Goal: Task Accomplishment & Management: Complete application form

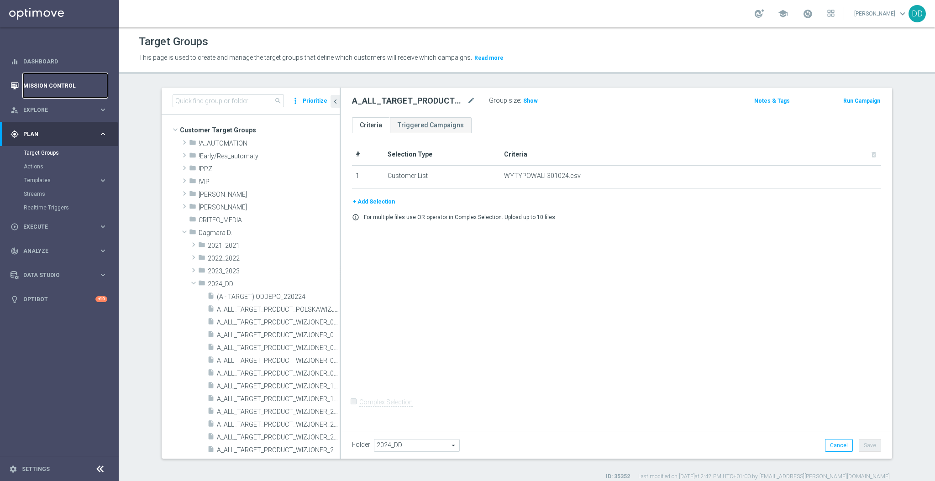
click at [60, 92] on link "Mission Control" at bounding box center [65, 86] width 84 height 24
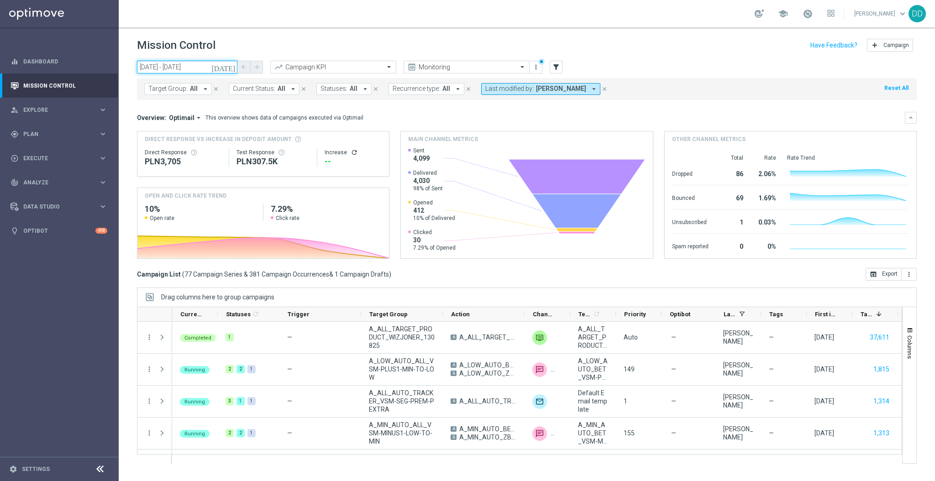
click at [182, 70] on input "11 Aug 2025 - 15 Aug 2025" at bounding box center [187, 67] width 100 height 13
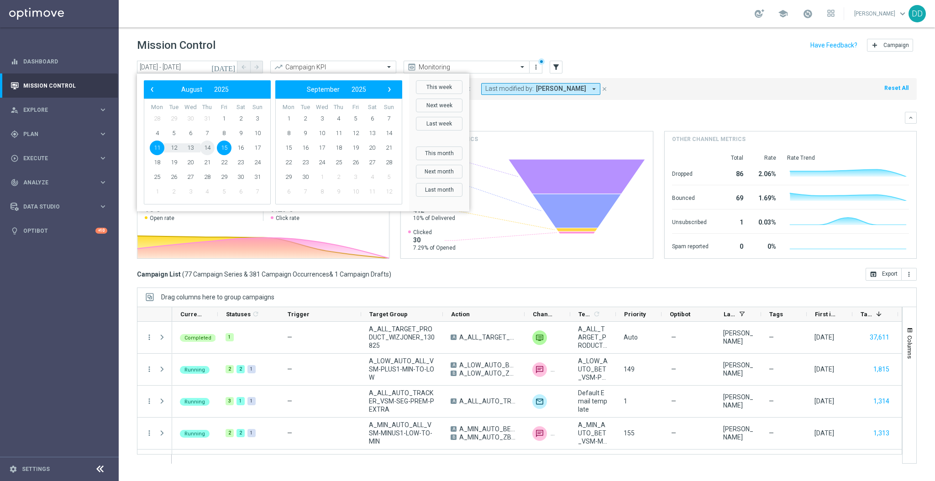
click at [210, 149] on span "14" at bounding box center [207, 148] width 15 height 15
click at [210, 150] on span "14" at bounding box center [207, 148] width 15 height 15
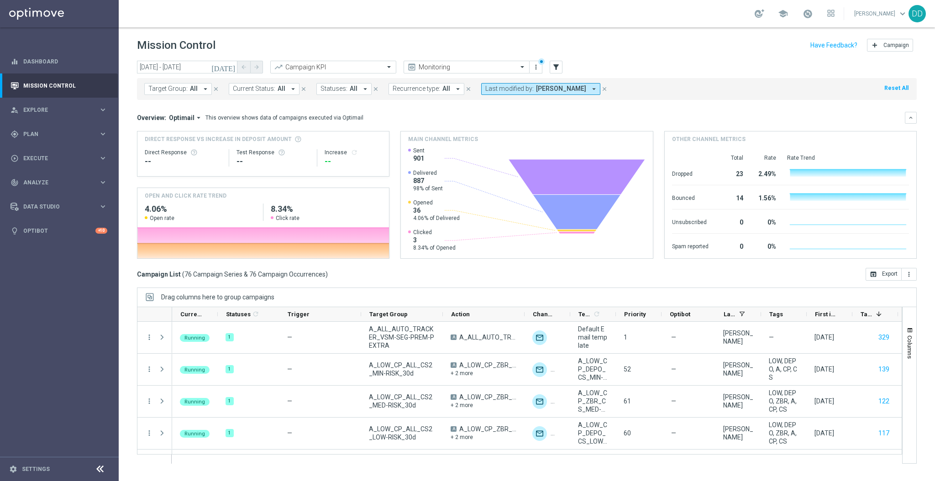
click at [187, 87] on button "Target Group: All arrow_drop_down" at bounding box center [178, 89] width 68 height 12
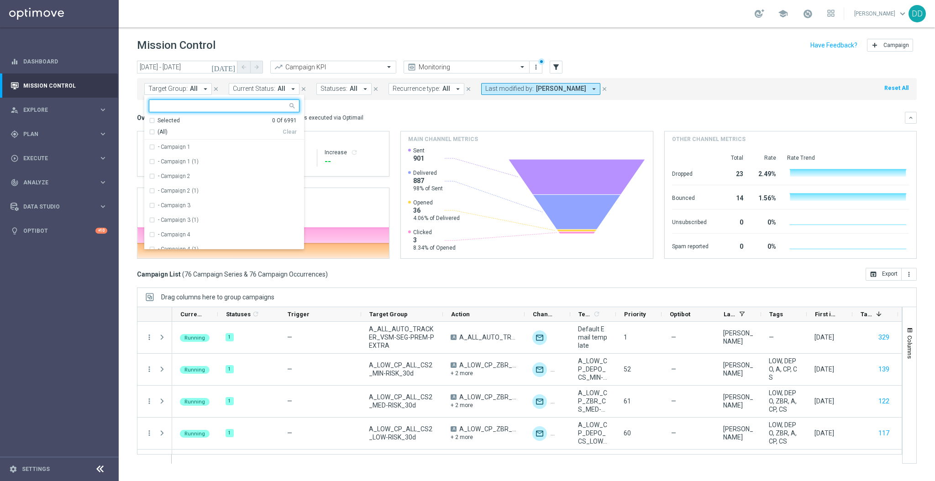
click at [284, 90] on button "Current Status: All arrow_drop_down" at bounding box center [264, 89] width 71 height 12
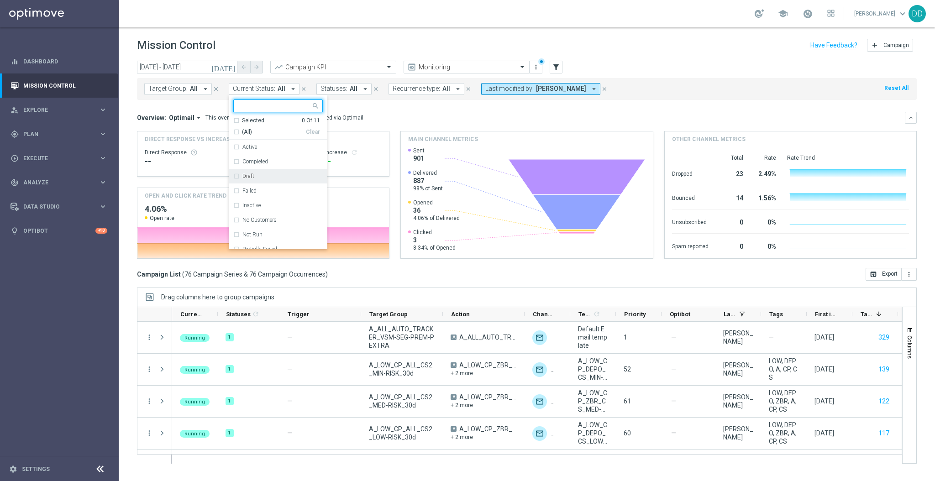
click at [235, 178] on div "Draft" at bounding box center [278, 176] width 90 height 15
click at [669, 93] on div "Target Group: All arrow_drop_down close Current Status: All arrow_drop_down Dra…" at bounding box center [527, 89] width 780 height 22
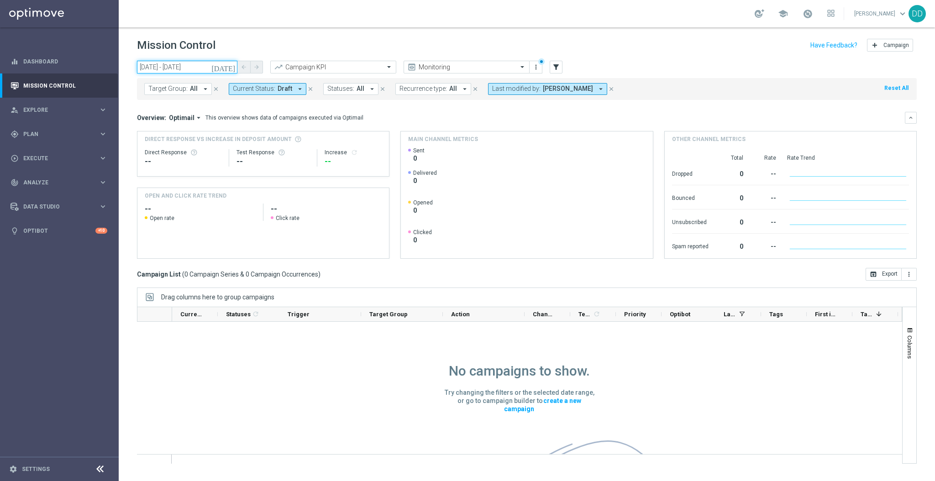
click at [180, 65] on input "14 Aug 2025 - 14 Aug 2025" at bounding box center [187, 67] width 100 height 13
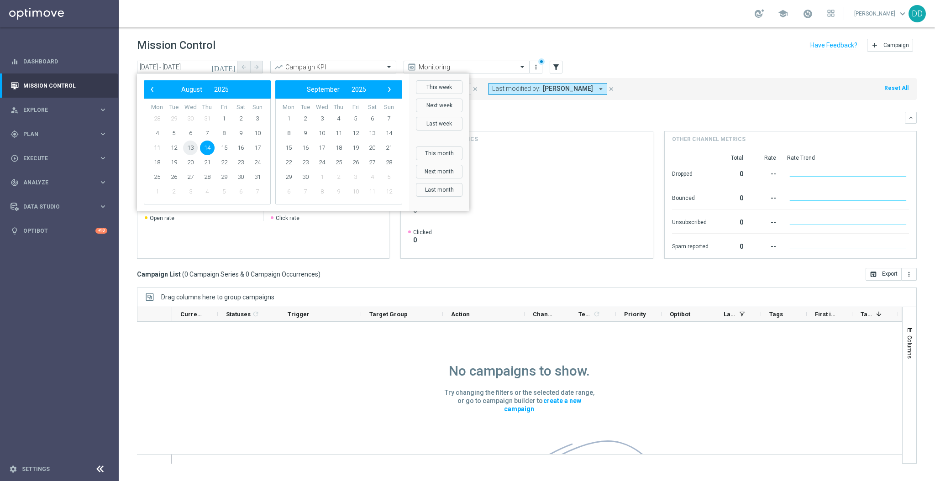
drag, startPoint x: 187, startPoint y: 156, endPoint x: 187, endPoint y: 148, distance: 7.3
click at [187, 148] on span "13" at bounding box center [190, 148] width 15 height 15
click at [227, 150] on span "15" at bounding box center [224, 148] width 15 height 15
type input "13 Aug 2025 - 15 Aug 2025"
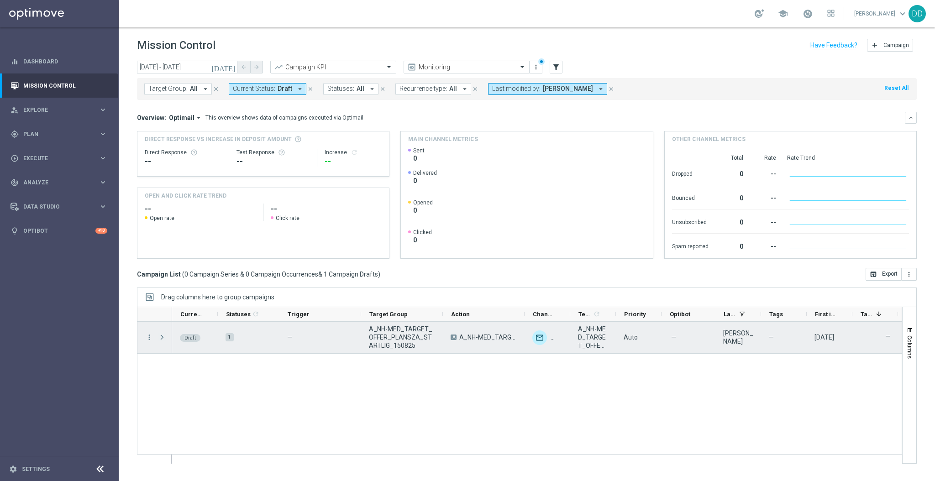
click at [163, 337] on span "Press SPACE to select this row." at bounding box center [162, 337] width 8 height 7
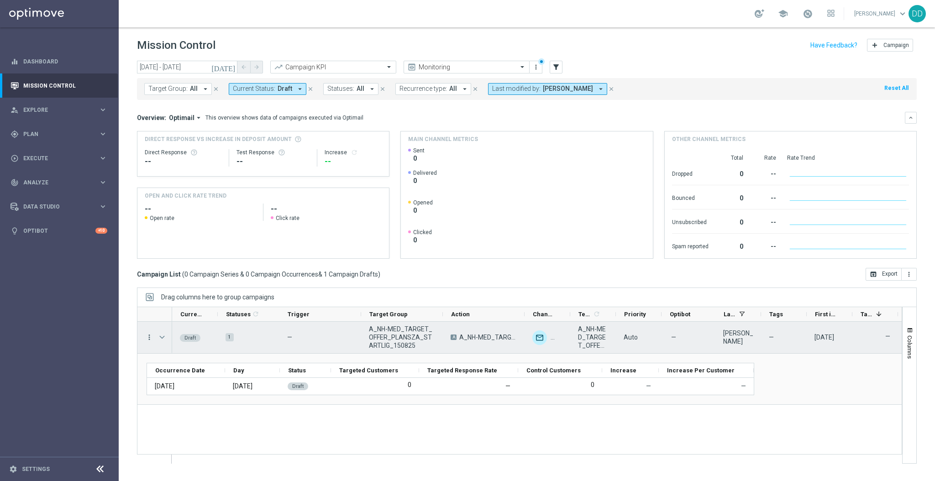
click at [149, 339] on icon "more_vert" at bounding box center [149, 337] width 8 height 8
click at [179, 373] on div "Edit" at bounding box center [209, 373] width 85 height 6
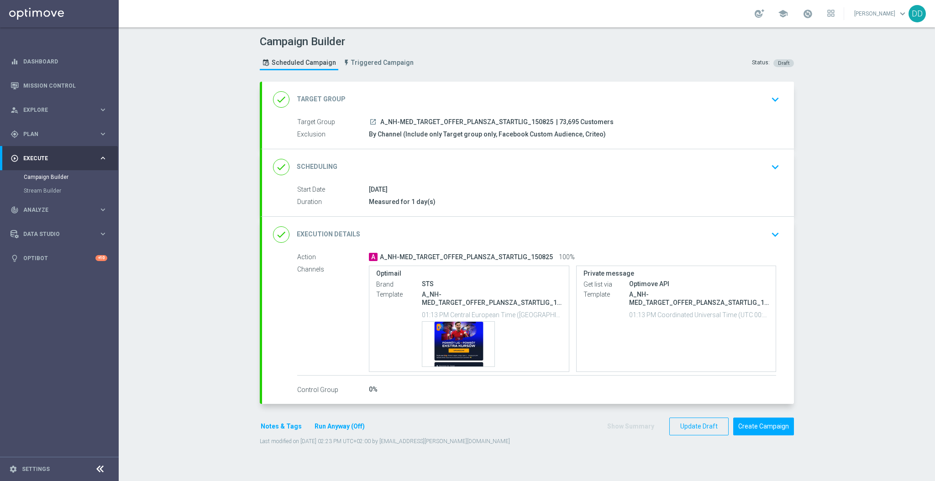
click at [481, 101] on div "done Target Group keyboard_arrow_down" at bounding box center [528, 99] width 510 height 17
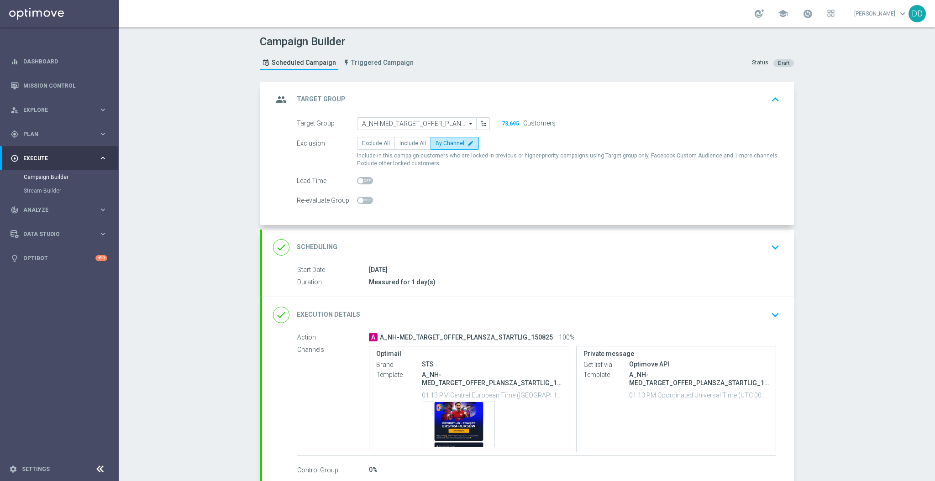
click at [495, 251] on div "done Scheduling keyboard_arrow_down" at bounding box center [528, 247] width 510 height 17
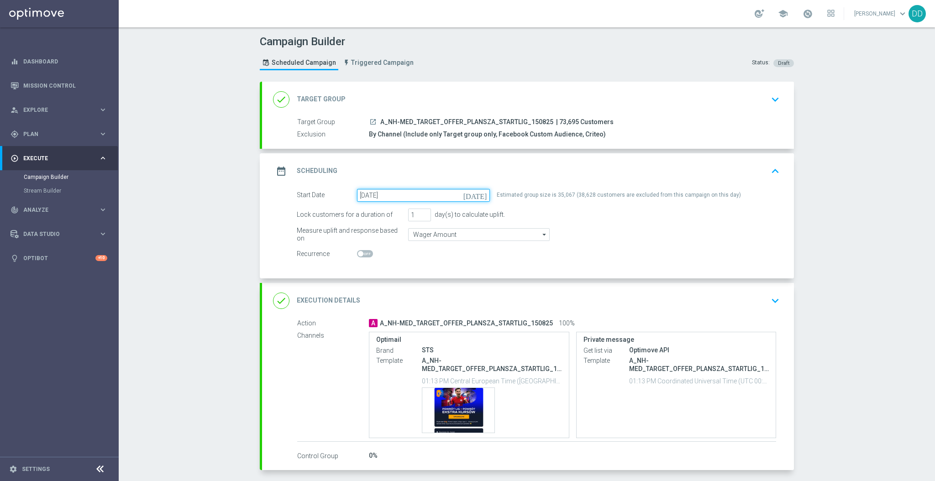
click at [427, 189] on input "15 Aug 2025" at bounding box center [423, 195] width 133 height 13
click at [434, 198] on input "16 Aug 2025" at bounding box center [423, 195] width 133 height 13
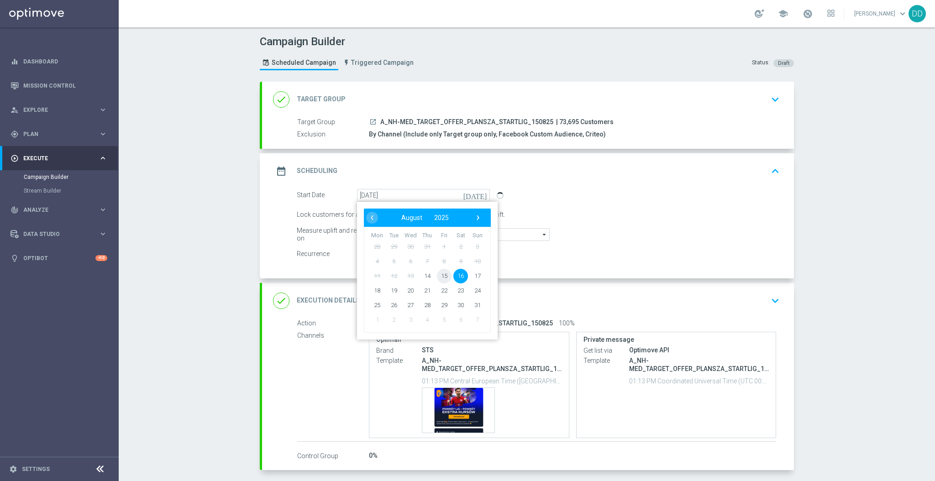
click at [440, 275] on span "15" at bounding box center [444, 276] width 15 height 15
type input "15 Aug 2025"
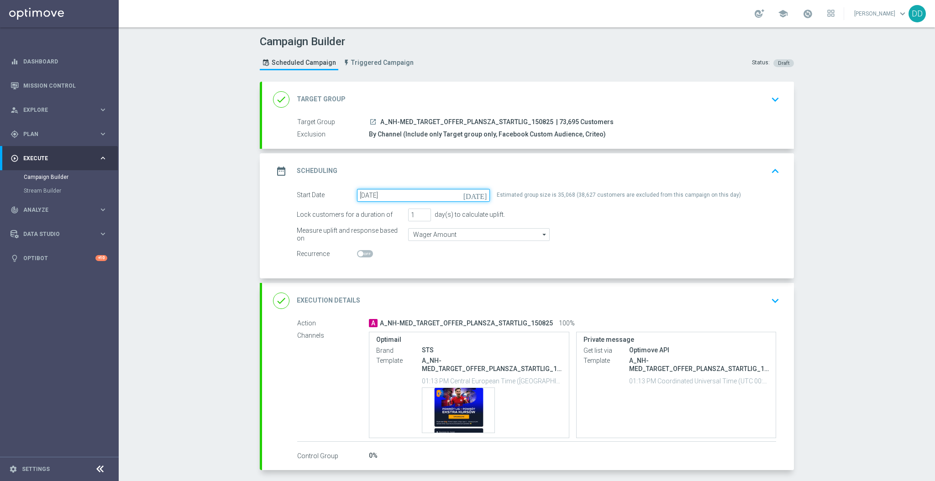
click at [435, 195] on input "15 Aug 2025" at bounding box center [423, 195] width 133 height 13
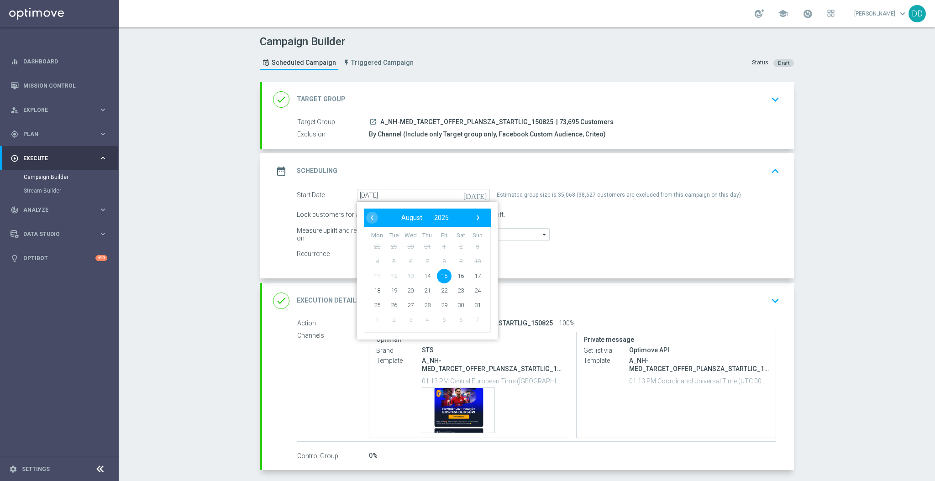
click at [437, 274] on span "15" at bounding box center [444, 276] width 15 height 15
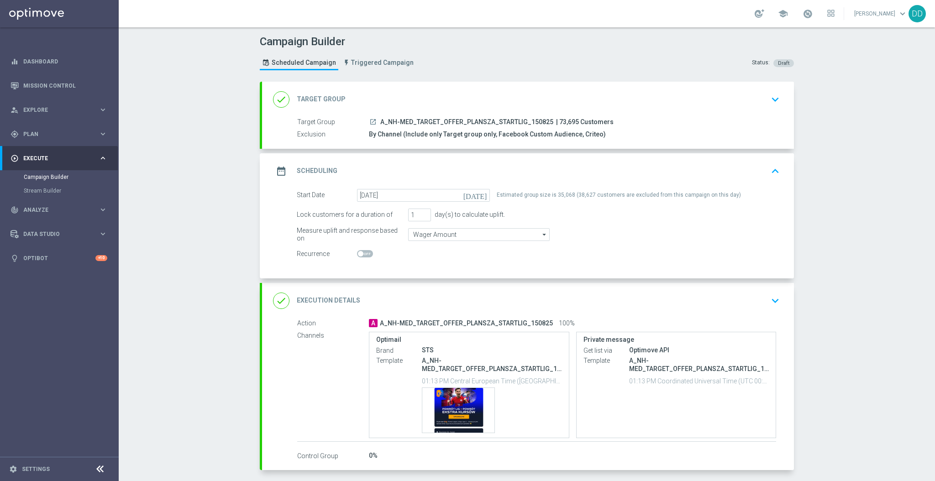
click at [494, 294] on div "done Execution Details keyboard_arrow_down" at bounding box center [528, 300] width 510 height 17
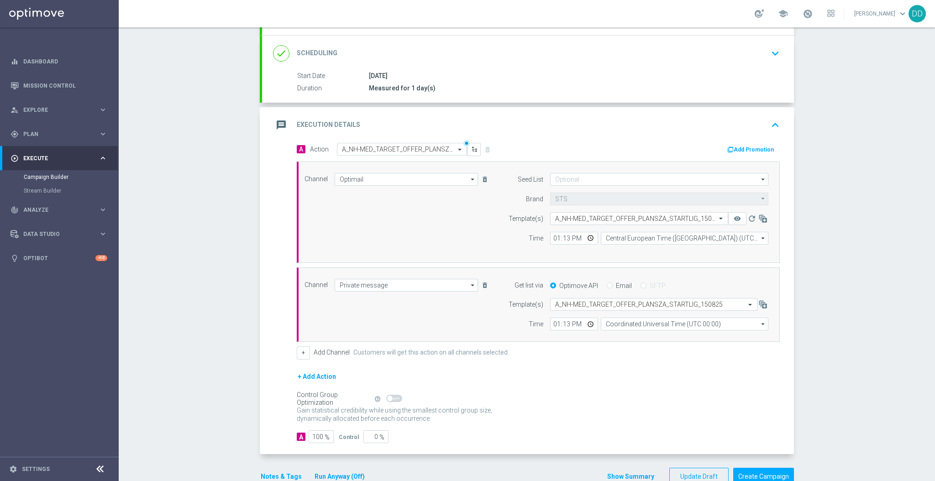
scroll to position [121, 0]
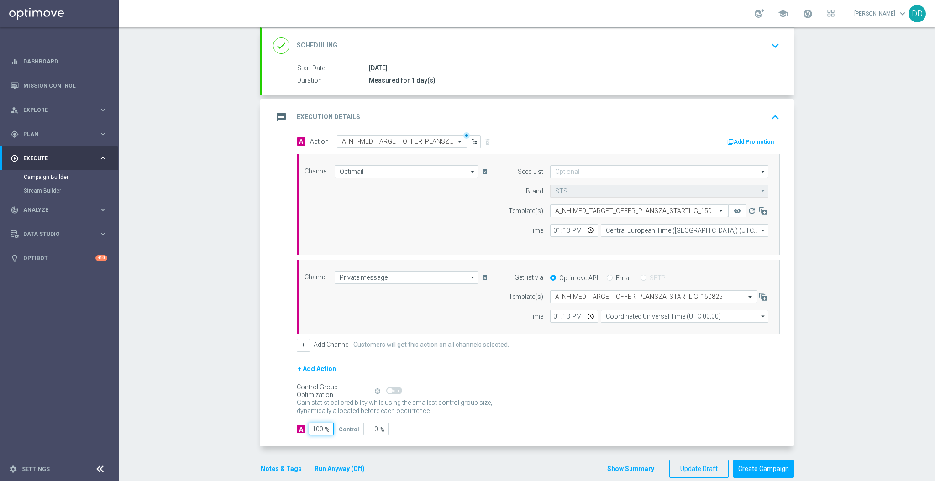
drag, startPoint x: 313, startPoint y: 429, endPoint x: 293, endPoint y: 429, distance: 19.6
click at [297, 429] on div "A 100 %" at bounding box center [314, 429] width 35 height 13
type input "9"
type input "91"
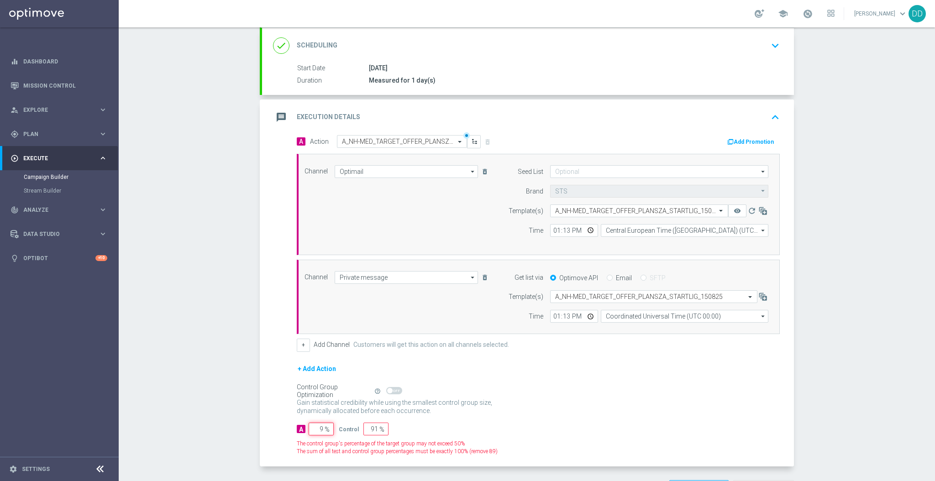
type input "98"
type input "2"
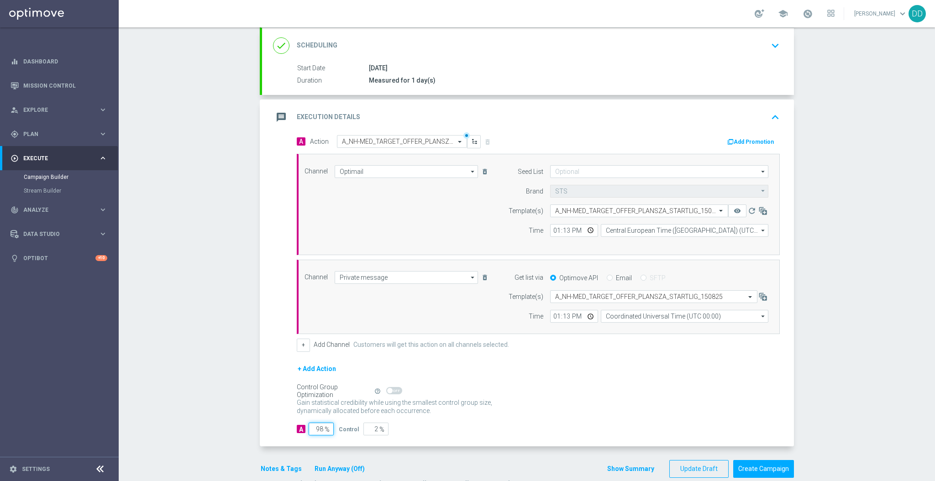
type input "98"
click at [496, 386] on div "Control Group Optimization Self Optimizing Campaign help_outline" at bounding box center [538, 391] width 483 height 10
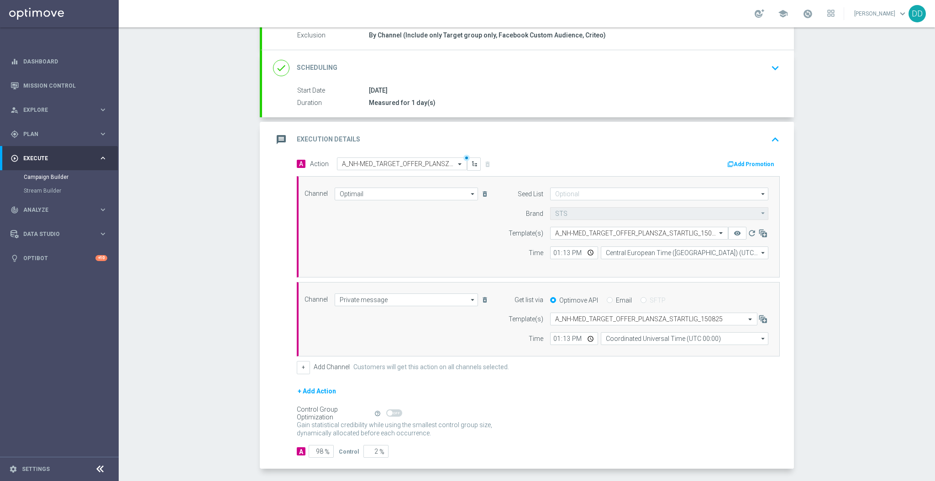
scroll to position [61, 0]
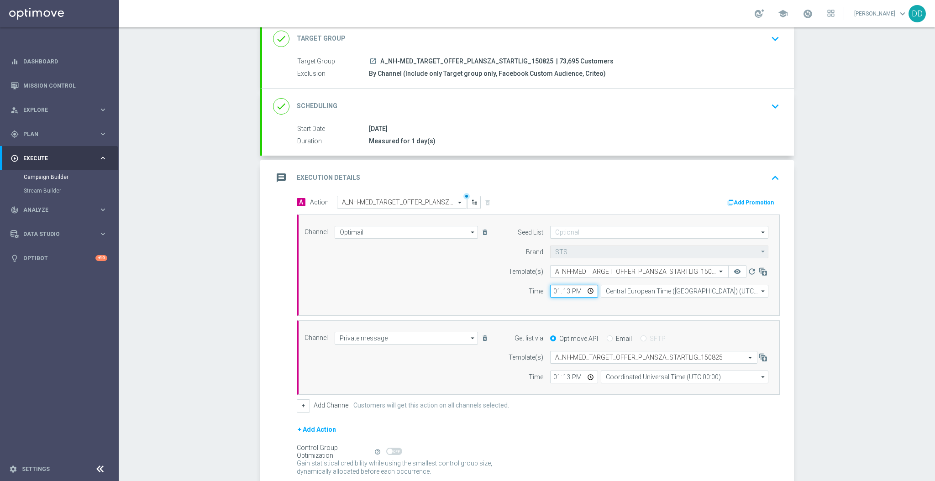
click at [551, 295] on input "13:13" at bounding box center [574, 291] width 48 height 13
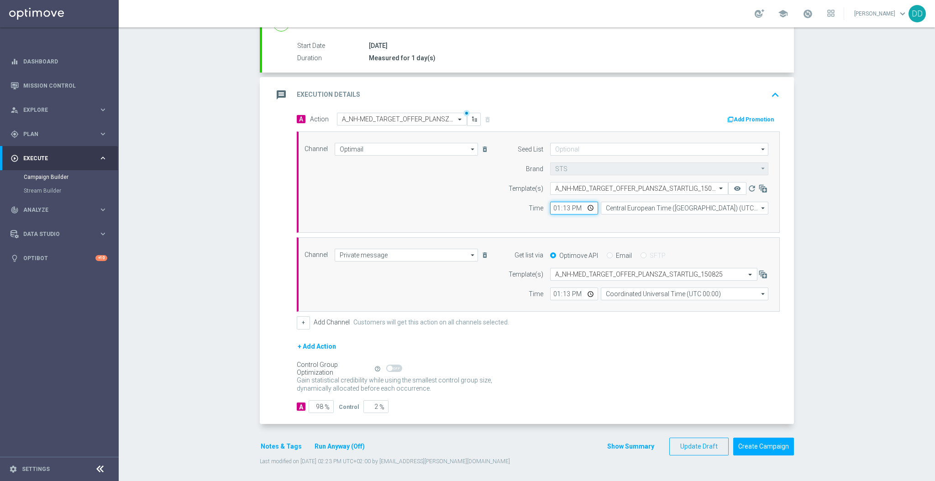
scroll to position [145, 0]
click at [769, 92] on icon "keyboard_arrow_up" at bounding box center [776, 94] width 14 height 14
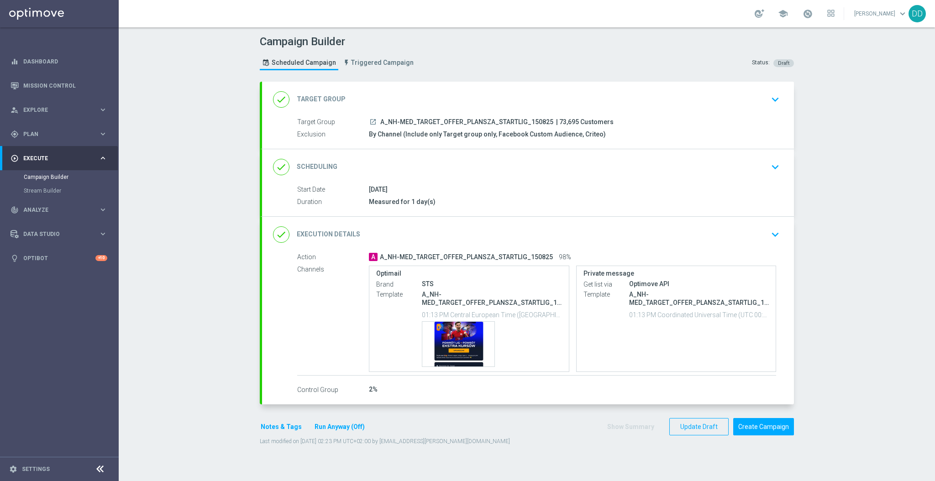
scroll to position [0, 0]
click at [454, 343] on div "Template preview" at bounding box center [458, 344] width 72 height 45
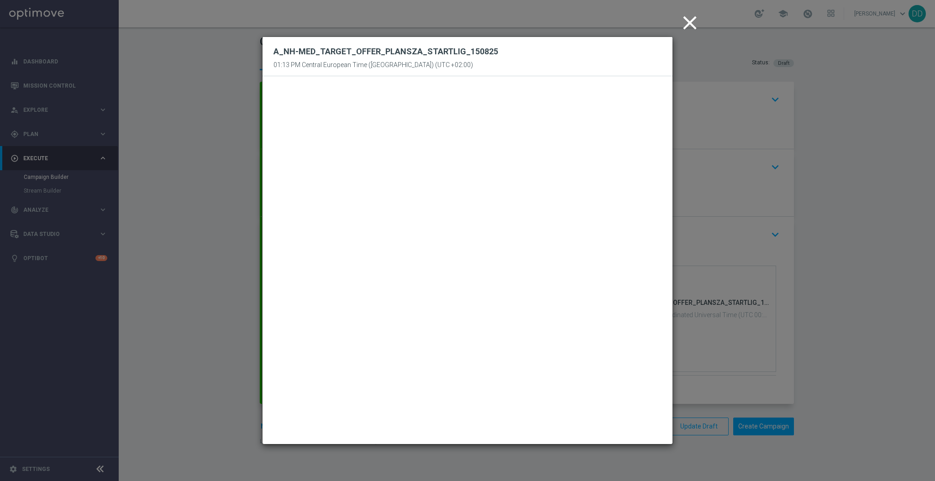
click at [690, 21] on icon "close" at bounding box center [690, 22] width 23 height 23
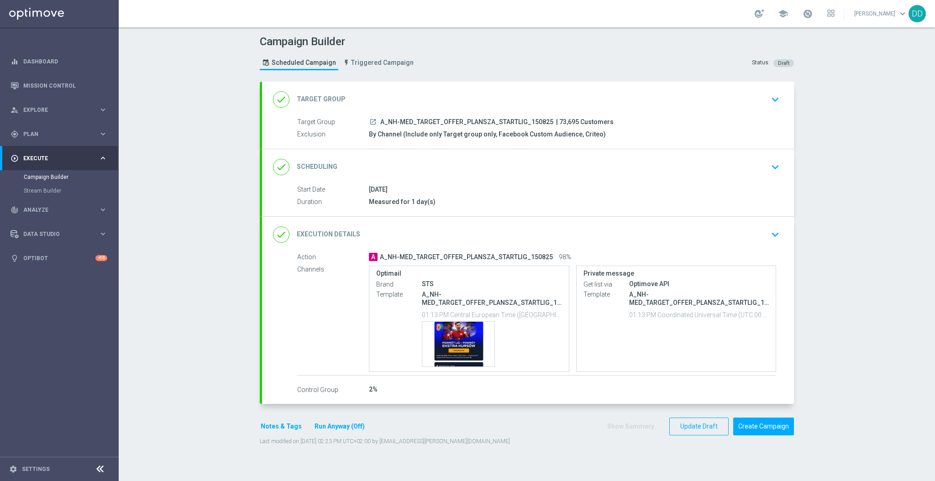
click at [663, 162] on div "done Scheduling keyboard_arrow_down" at bounding box center [528, 166] width 510 height 17
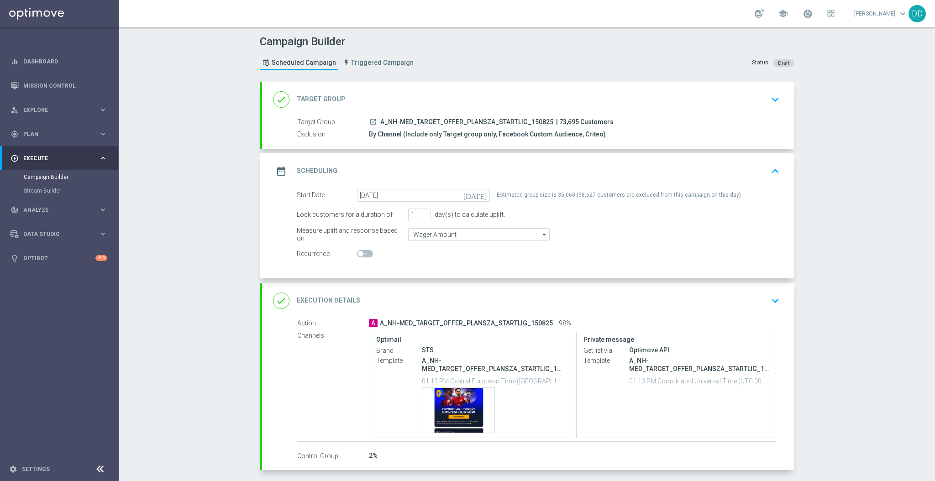
scroll to position [48, 0]
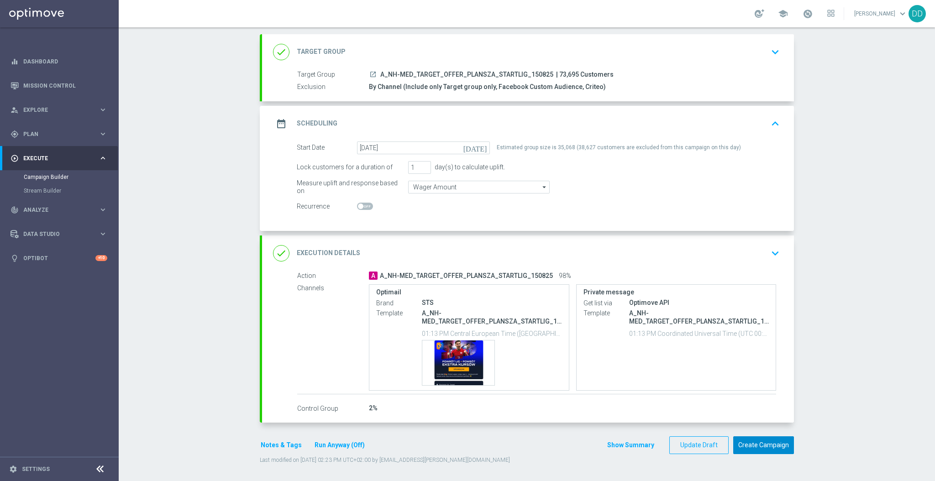
click at [757, 449] on button "Create Campaign" at bounding box center [764, 446] width 61 height 18
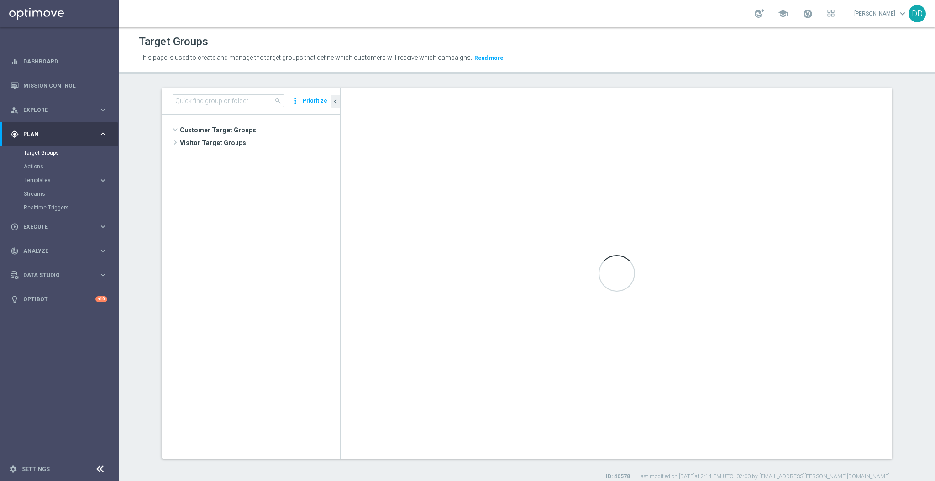
scroll to position [350, 0]
